Goal: Answer question/provide support: Answer question/provide support

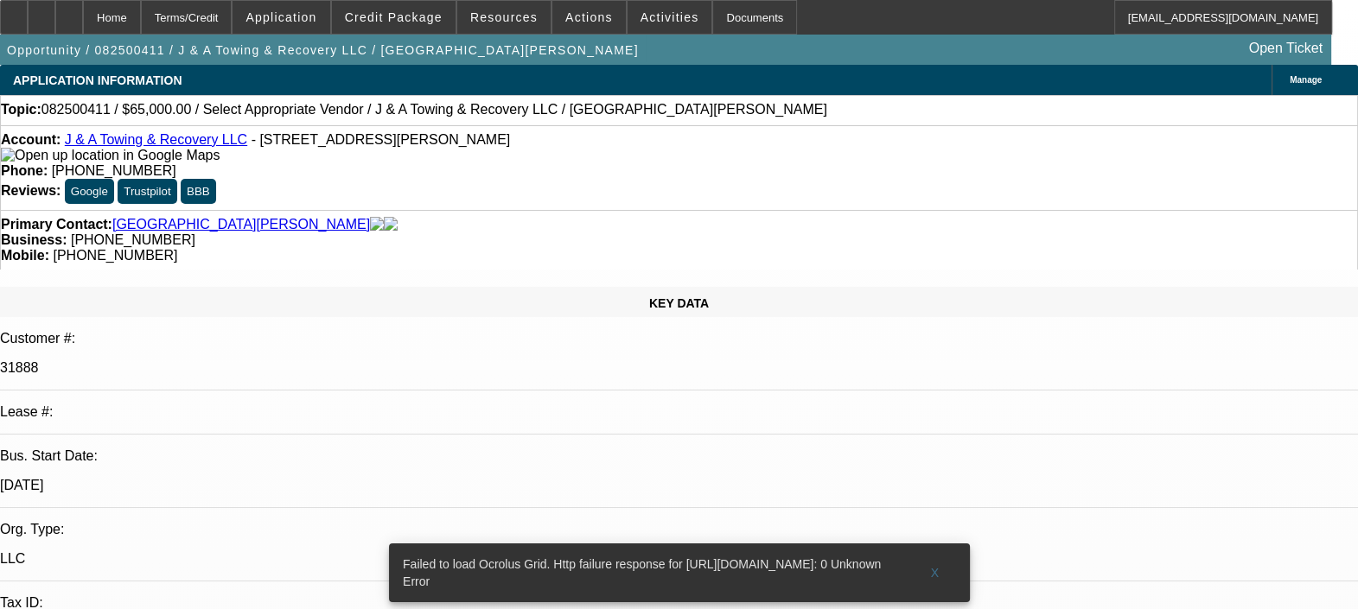
select select "0"
select select "2"
select select "0.1"
select select "1"
select select "2"
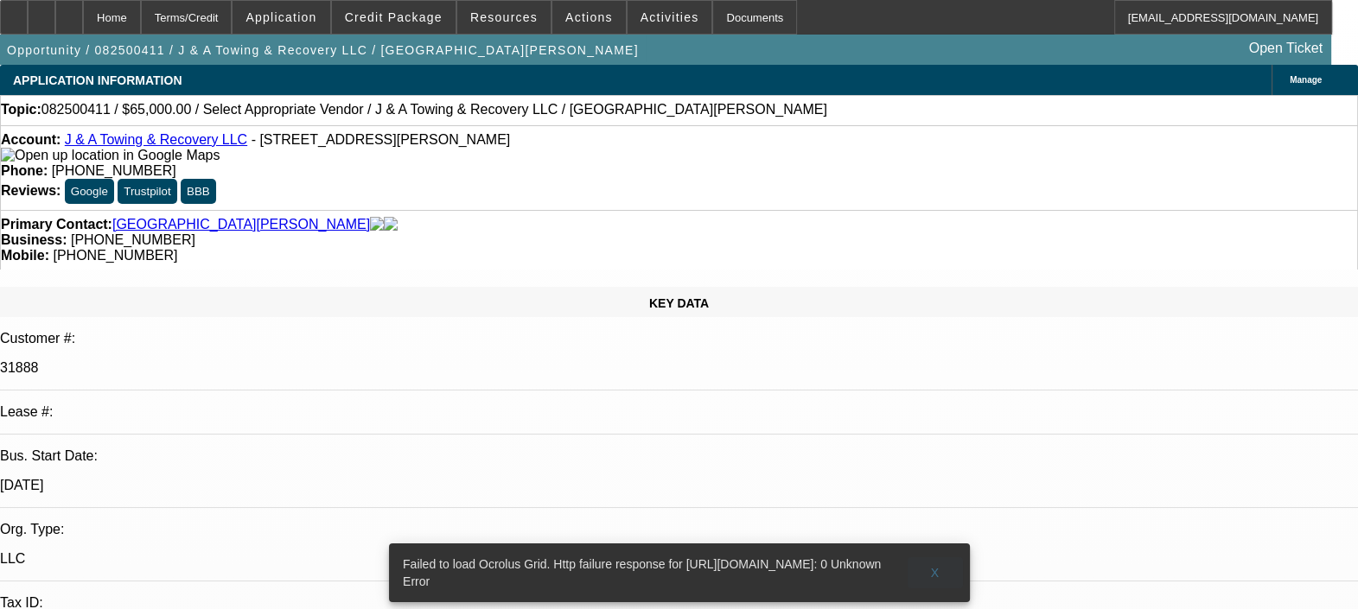
select select "4"
click at [934, 566] on span "X" at bounding box center [935, 573] width 10 height 14
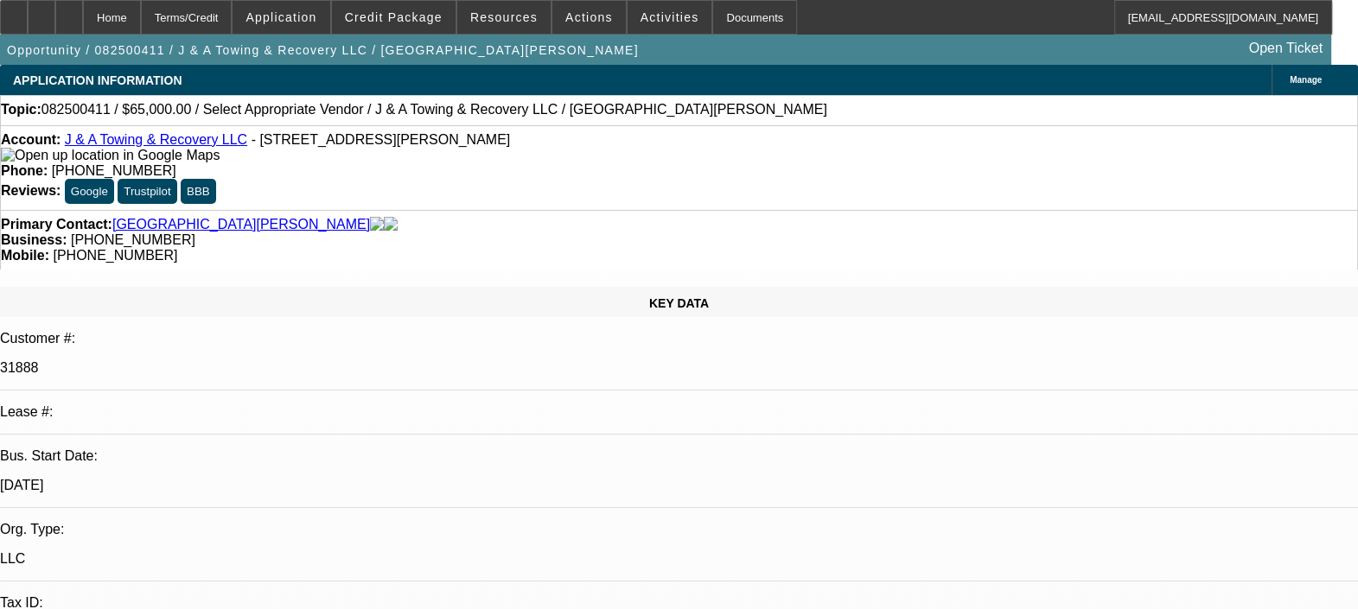
radio input "true"
type textarea "P"
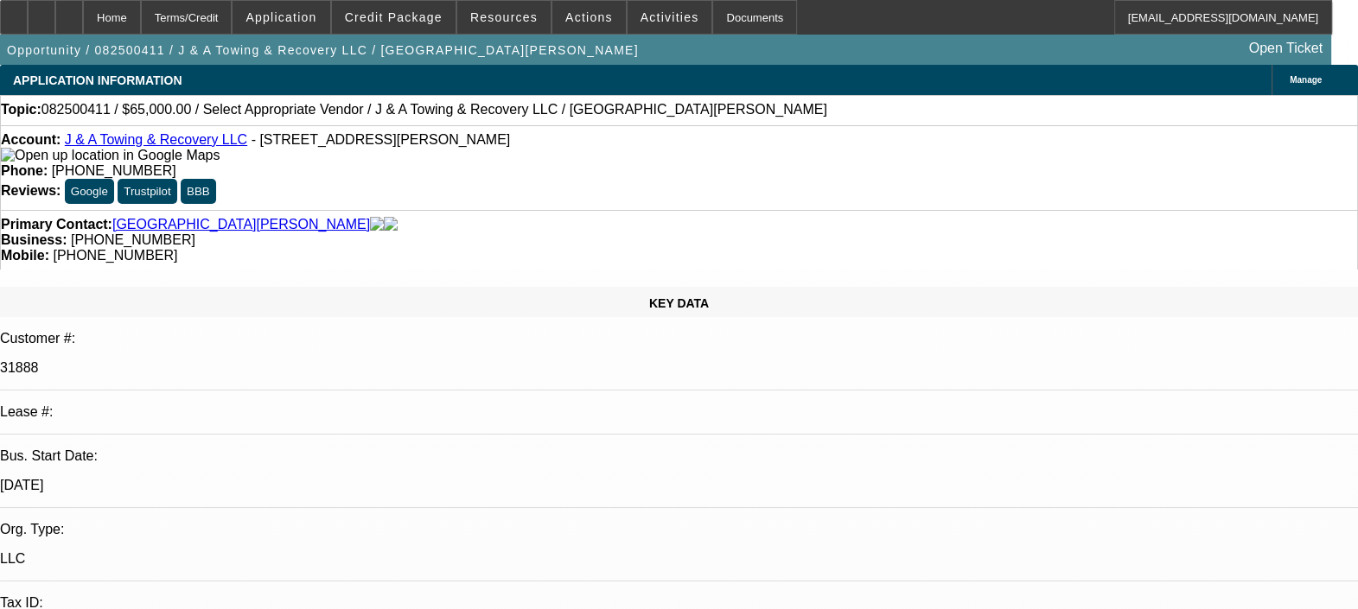
type textarea "PAYMENT HISTORY IS GOOD FOR THE CUSTOMER. NO ISSUES FOUND. DEAL 02 AND 03 ARE N…"
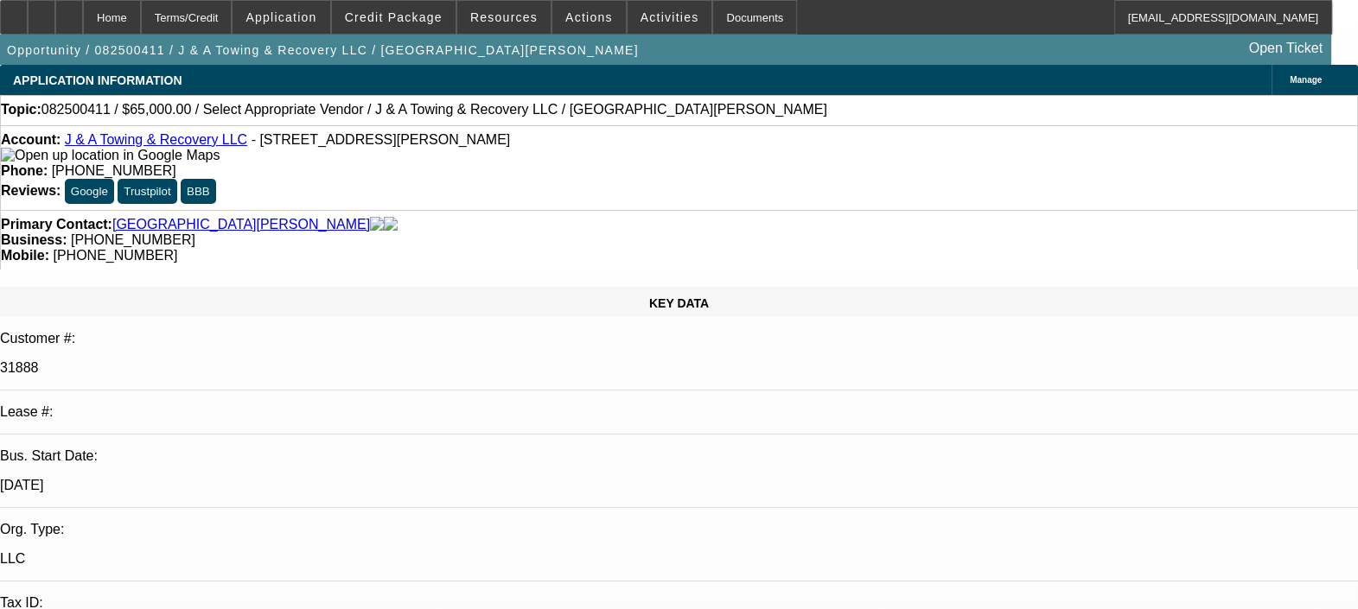
radio input "false"
radio input "true"
select select "0"
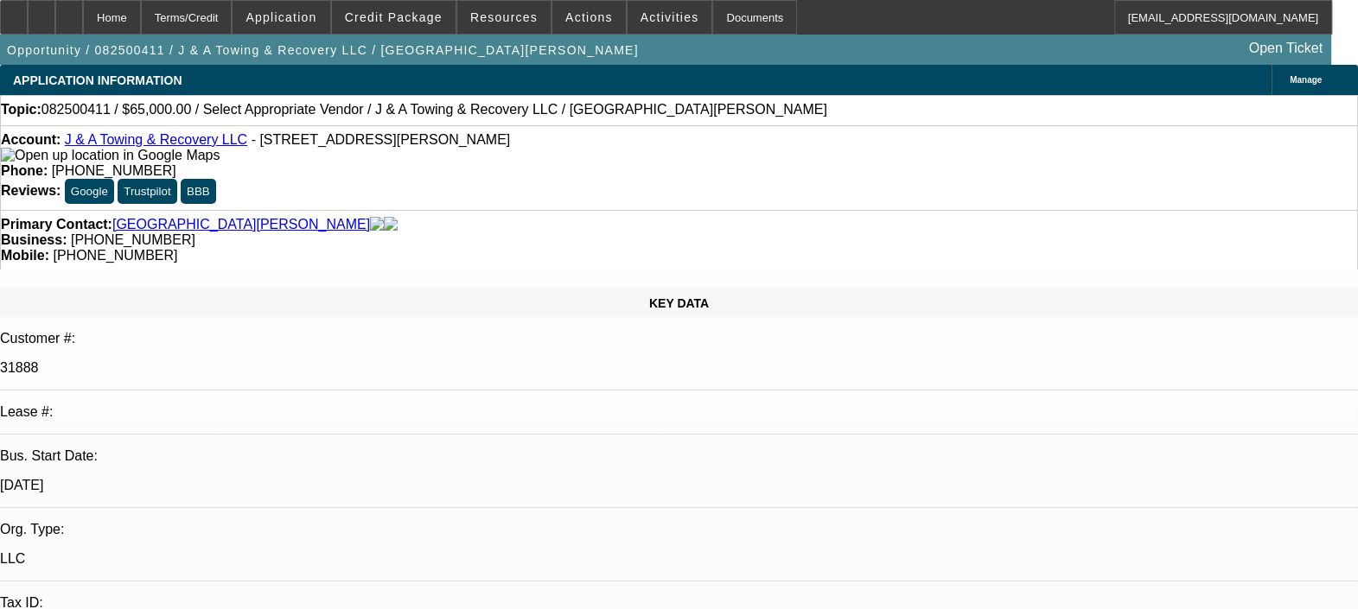
select select "2"
select select "0.1"
select select "1"
select select "2"
select select "4"
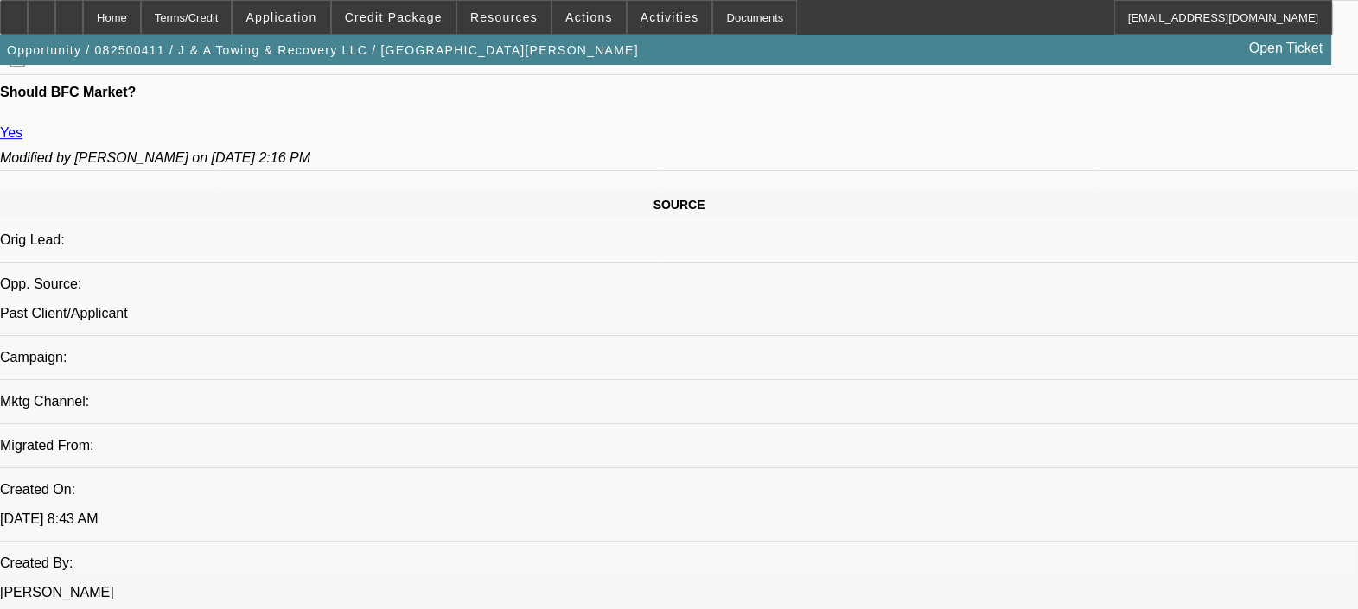
scroll to position [972, 0]
